Goal: Task Accomplishment & Management: Manage account settings

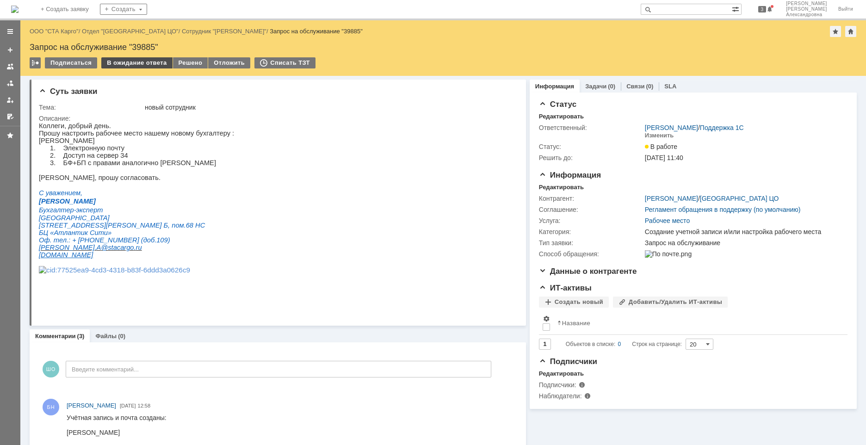
click at [136, 65] on div "В ожидание ответа" at bounding box center [136, 62] width 71 height 11
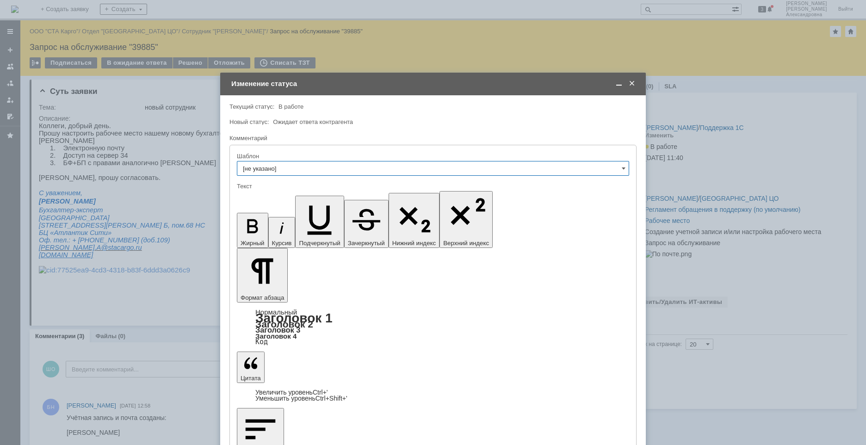
click at [635, 85] on span at bounding box center [631, 84] width 9 height 8
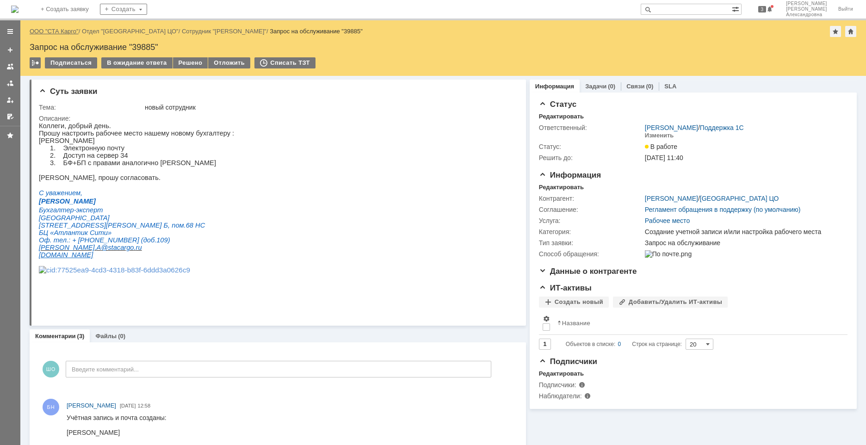
click at [52, 28] on link "ООО "СТА Карго"" at bounding box center [54, 31] width 49 height 7
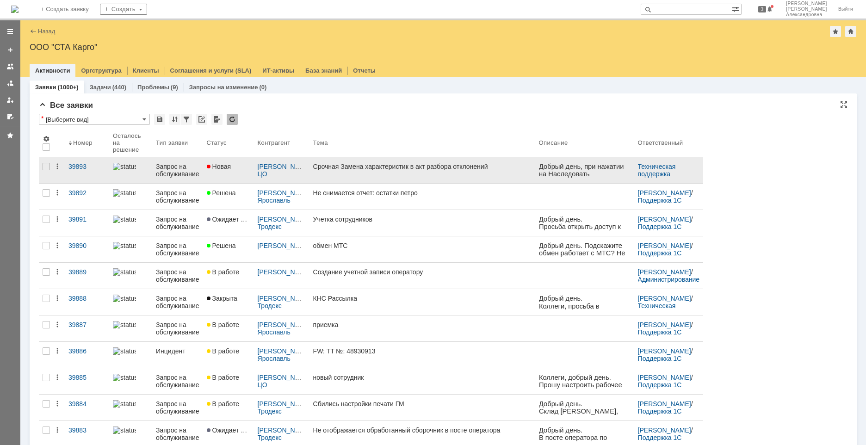
click at [352, 176] on link "Срочная Замена характеристик в акт разбора отклонений" at bounding box center [422, 170] width 226 height 26
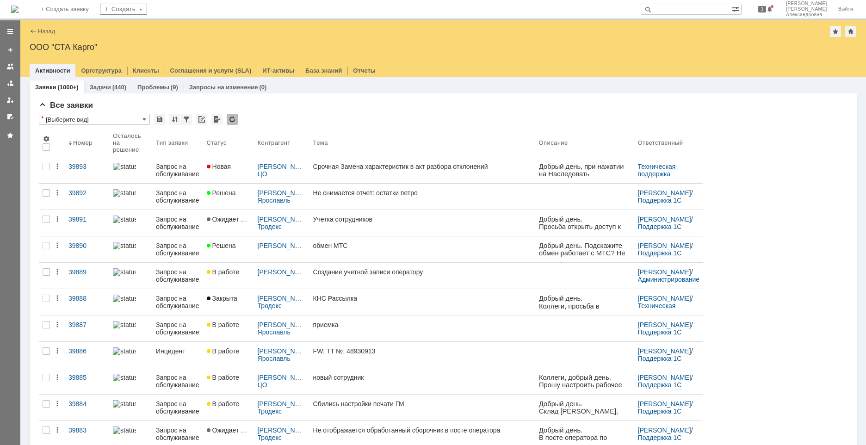
click at [47, 33] on link "Назад" at bounding box center [46, 31] width 17 height 7
